Goal: Transaction & Acquisition: Purchase product/service

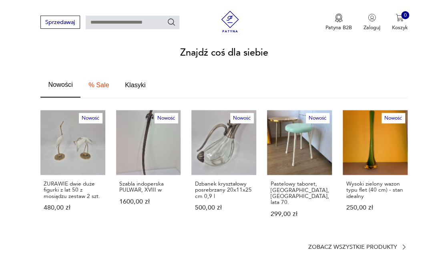
click at [61, 181] on p "ŻURAWIE dwie duże figurki z lat 50 z mosiądzu zestaw 2 szt." at bounding box center [73, 190] width 58 height 18
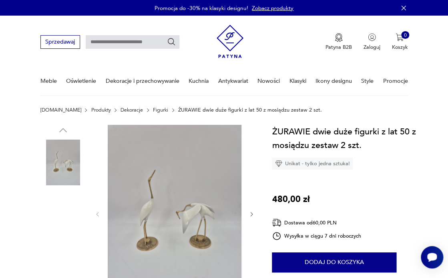
click at [173, 203] on img at bounding box center [175, 214] width 134 height 178
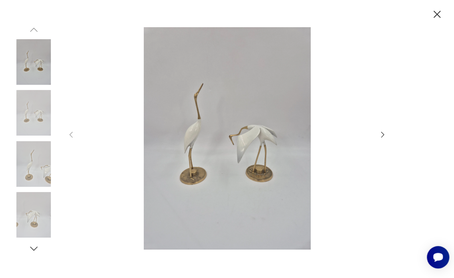
click at [384, 135] on icon "button" at bounding box center [382, 135] width 3 height 6
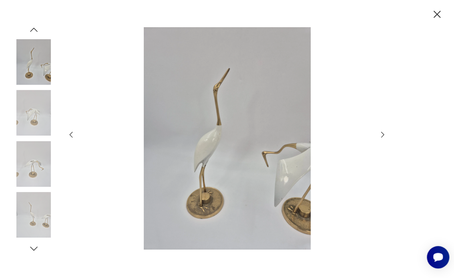
click at [383, 135] on icon "button" at bounding box center [382, 135] width 9 height 9
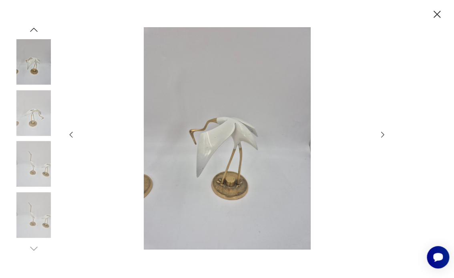
click at [383, 135] on icon "button" at bounding box center [382, 135] width 9 height 9
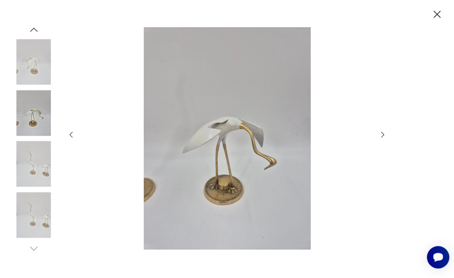
click at [383, 135] on icon "button" at bounding box center [382, 135] width 9 height 9
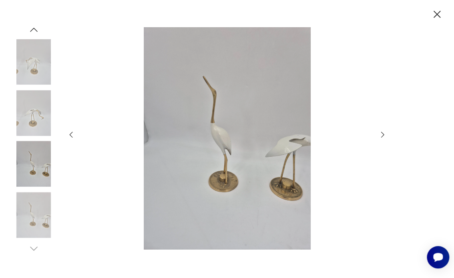
click at [383, 135] on icon "button" at bounding box center [382, 135] width 9 height 9
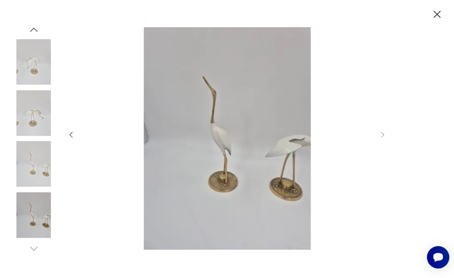
click at [28, 220] on img at bounding box center [34, 215] width 46 height 46
click at [434, 14] on icon "button" at bounding box center [437, 14] width 13 height 13
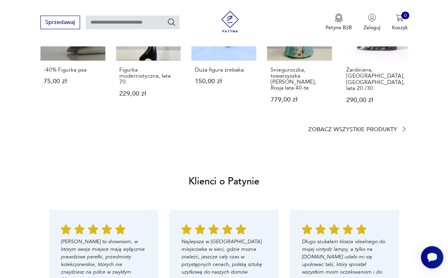
scroll to position [474, 0]
